Goal: Task Accomplishment & Management: Use online tool/utility

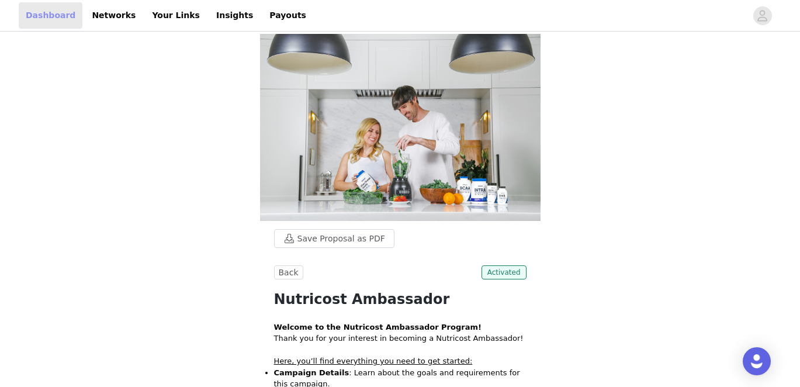
click at [51, 6] on link "Dashboard" at bounding box center [51, 15] width 64 height 26
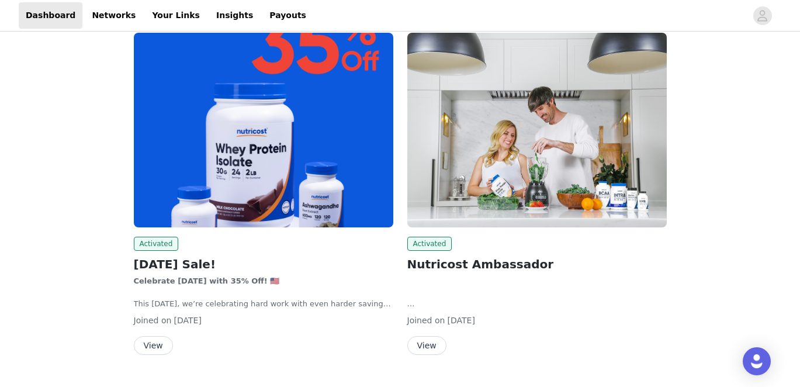
scroll to position [85, 0]
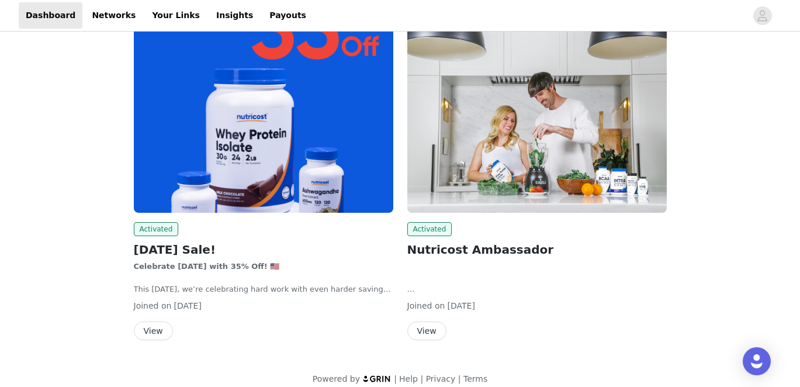
click at [162, 327] on button "View" at bounding box center [153, 330] width 39 height 19
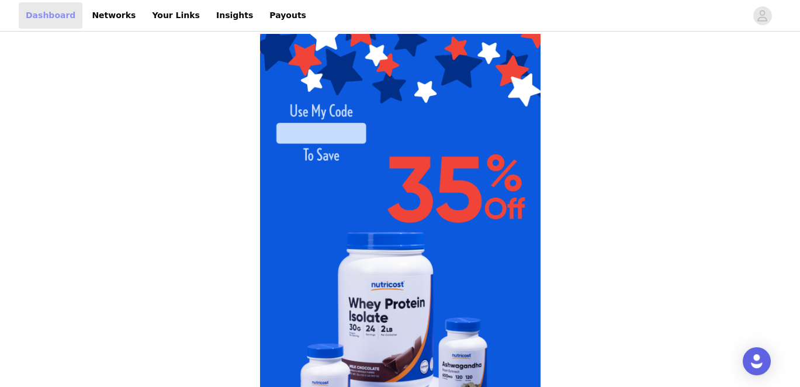
click at [44, 24] on link "Dashboard" at bounding box center [51, 15] width 64 height 26
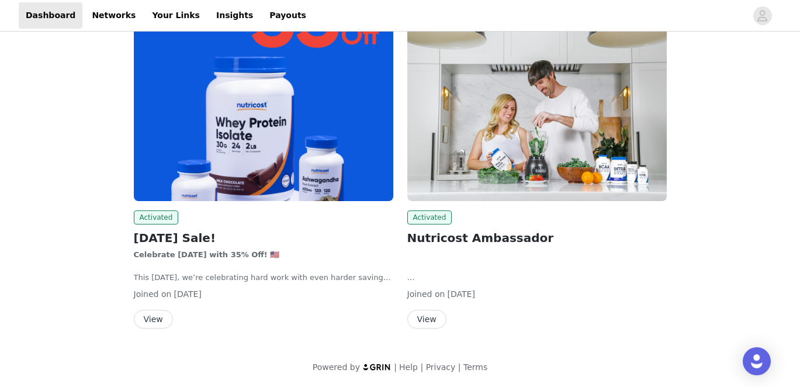
scroll to position [96, 0]
click at [435, 316] on button "View" at bounding box center [426, 319] width 39 height 19
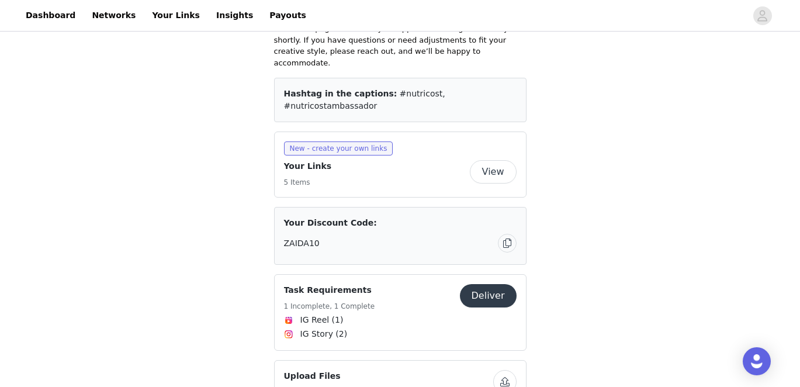
scroll to position [479, 0]
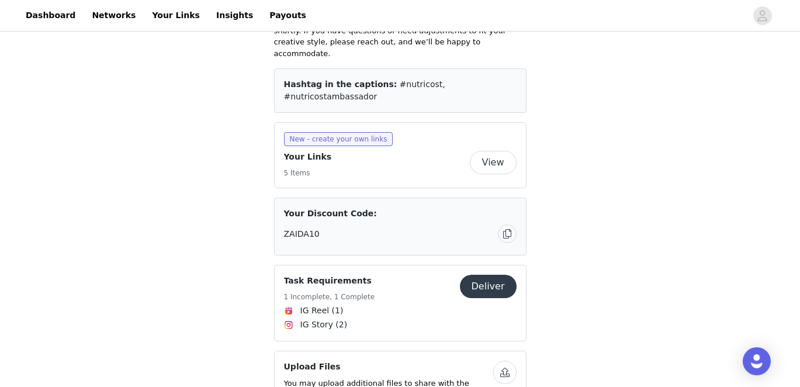
click at [595, 136] on div "Save Proposal as PDF Back Activated Nutricost Ambassador Welcome to the Nutrico…" at bounding box center [400, 271] width 800 height 1432
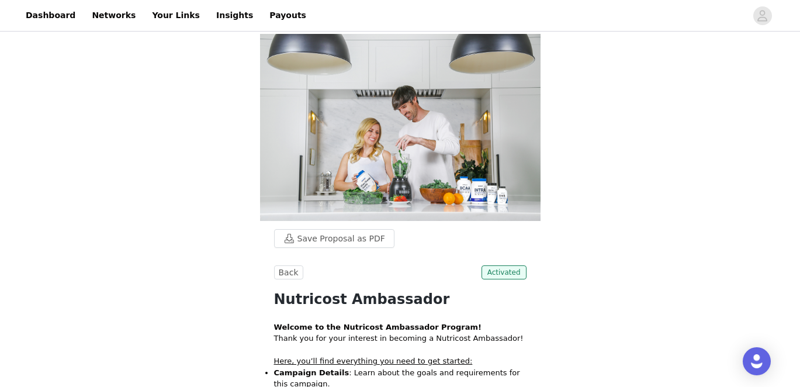
scroll to position [0, 0]
